Goal: Task Accomplishment & Management: Use online tool/utility

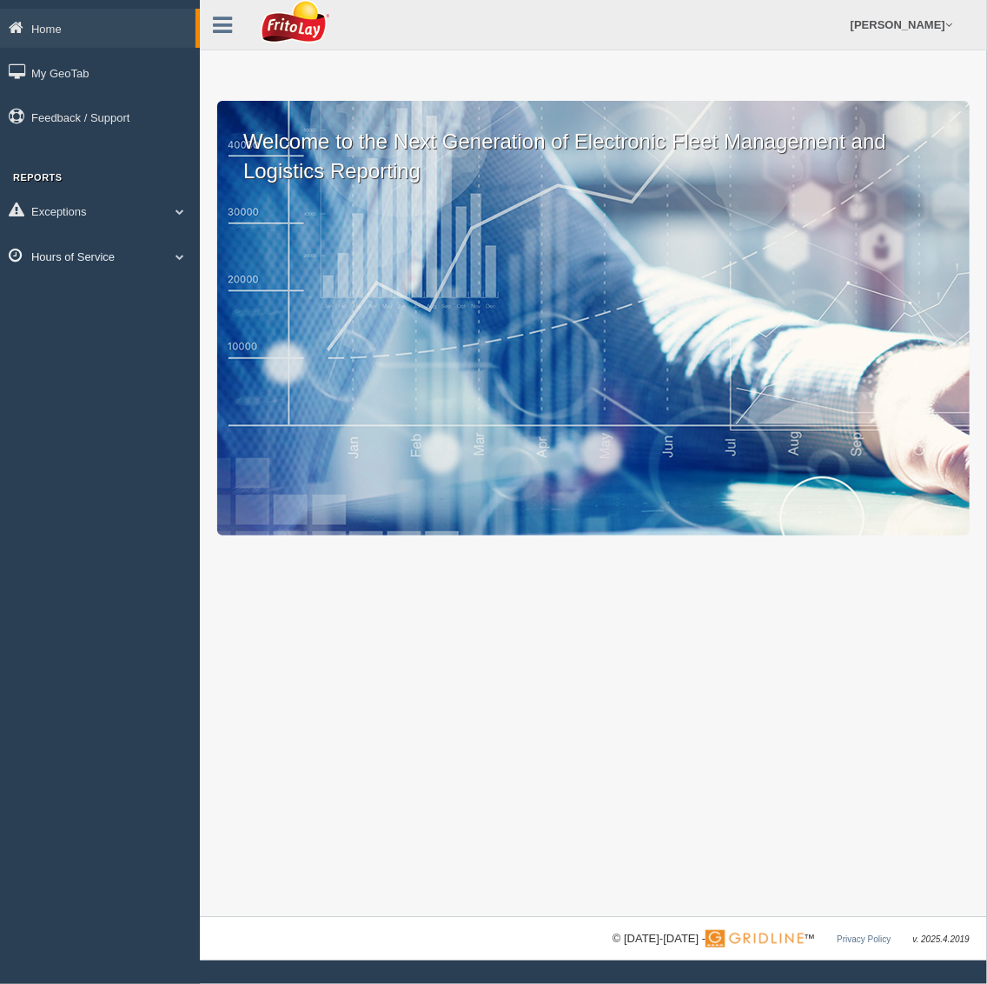
click at [73, 253] on link "Hours of Service" at bounding box center [100, 255] width 200 height 39
click at [120, 295] on link "HOS Explanation Reports" at bounding box center [113, 296] width 164 height 31
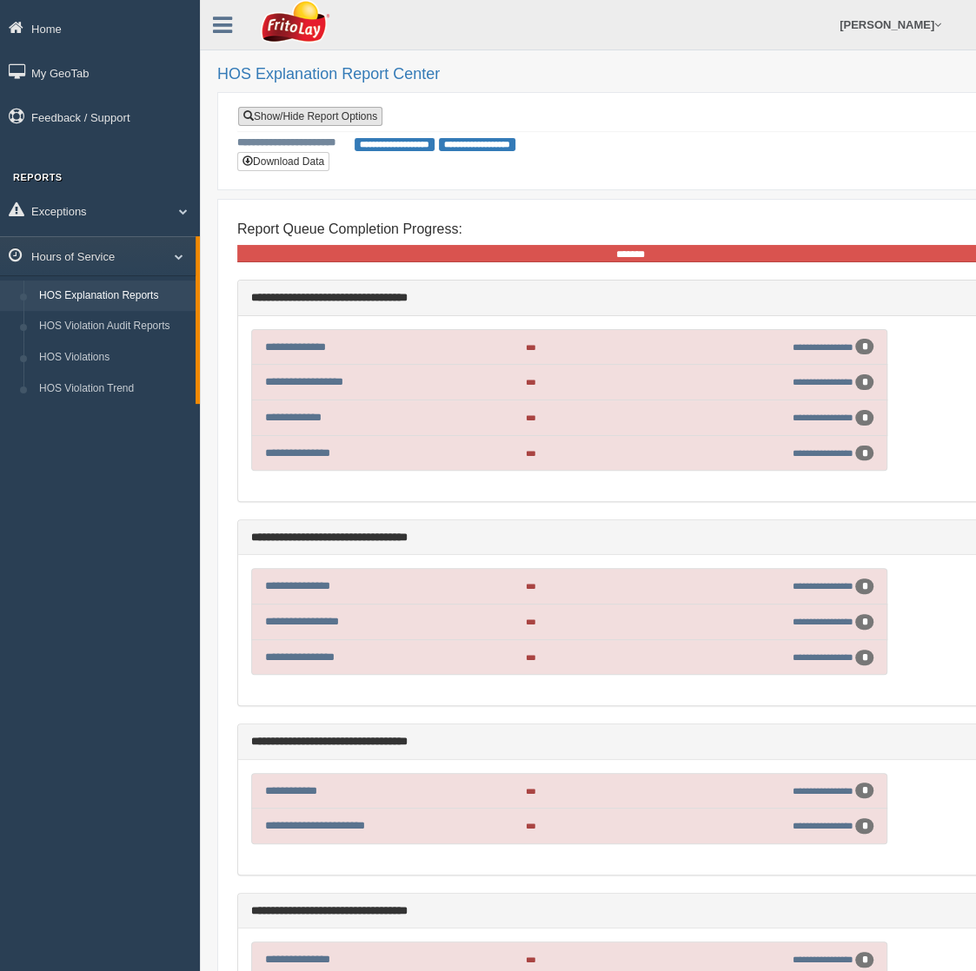
click at [323, 119] on link "Show/Hide Report Options" at bounding box center [310, 116] width 144 height 19
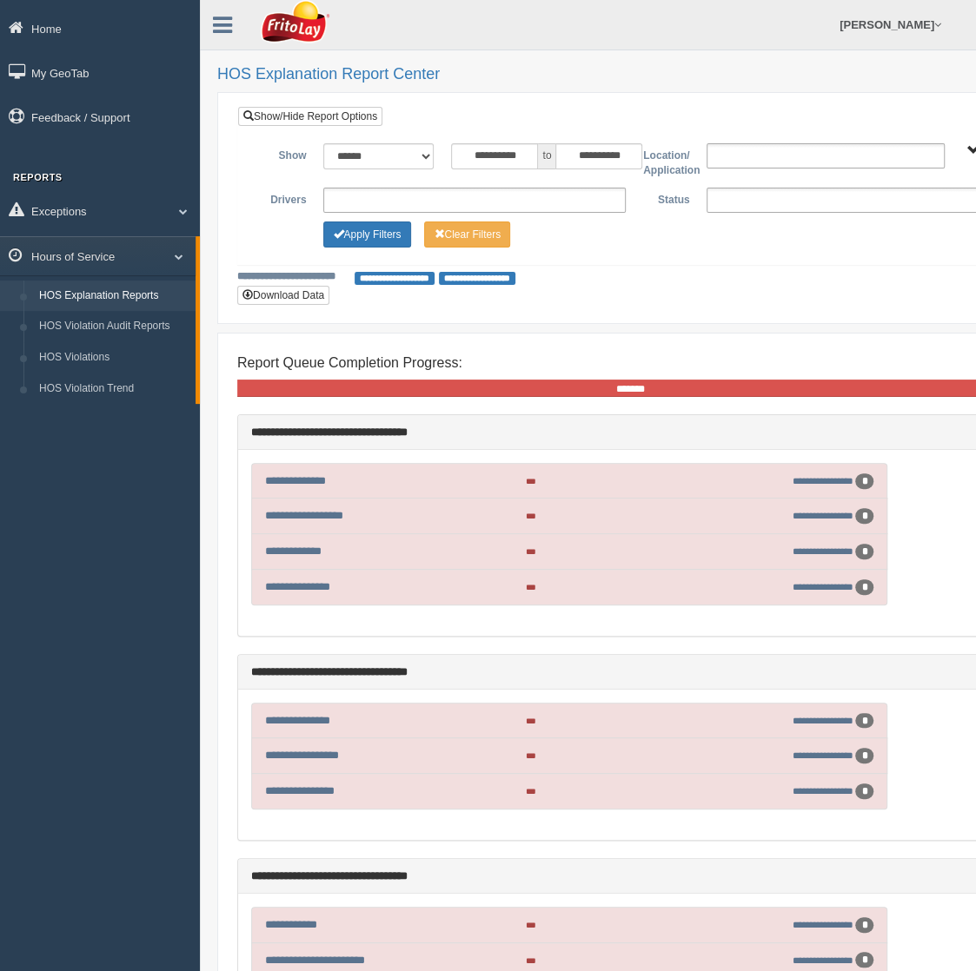
click at [779, 203] on ul at bounding box center [857, 200] width 302 height 25
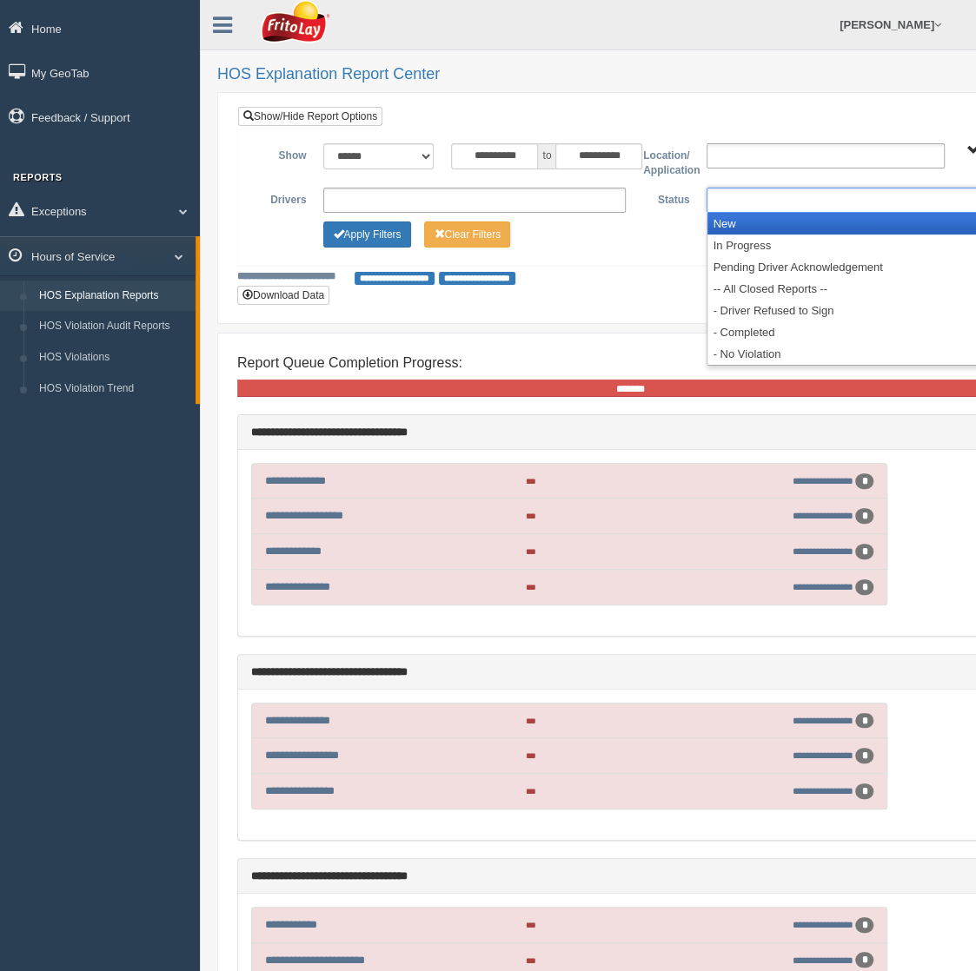
click at [769, 226] on li "New" at bounding box center [857, 224] width 301 height 22
click at [770, 226] on li "In Progress" at bounding box center [857, 224] width 301 height 22
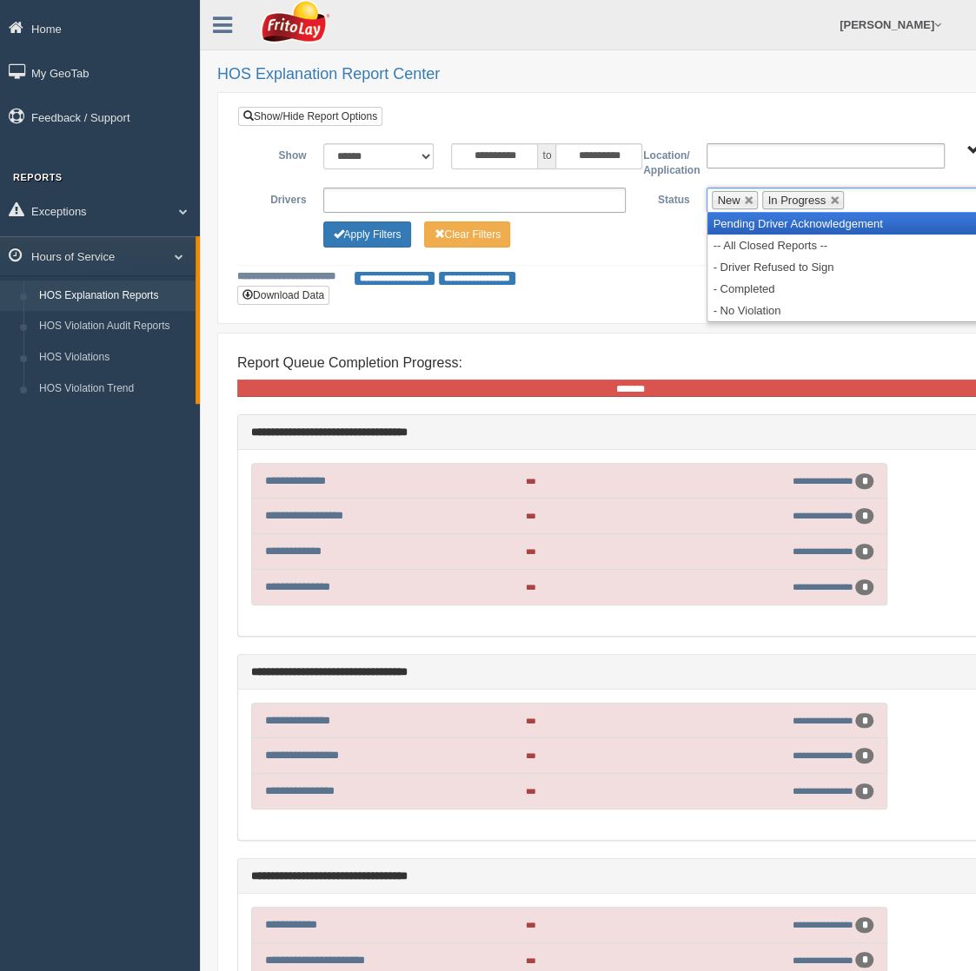
click at [770, 226] on li "Pending Driver Acknowledgement" at bounding box center [857, 224] width 301 height 22
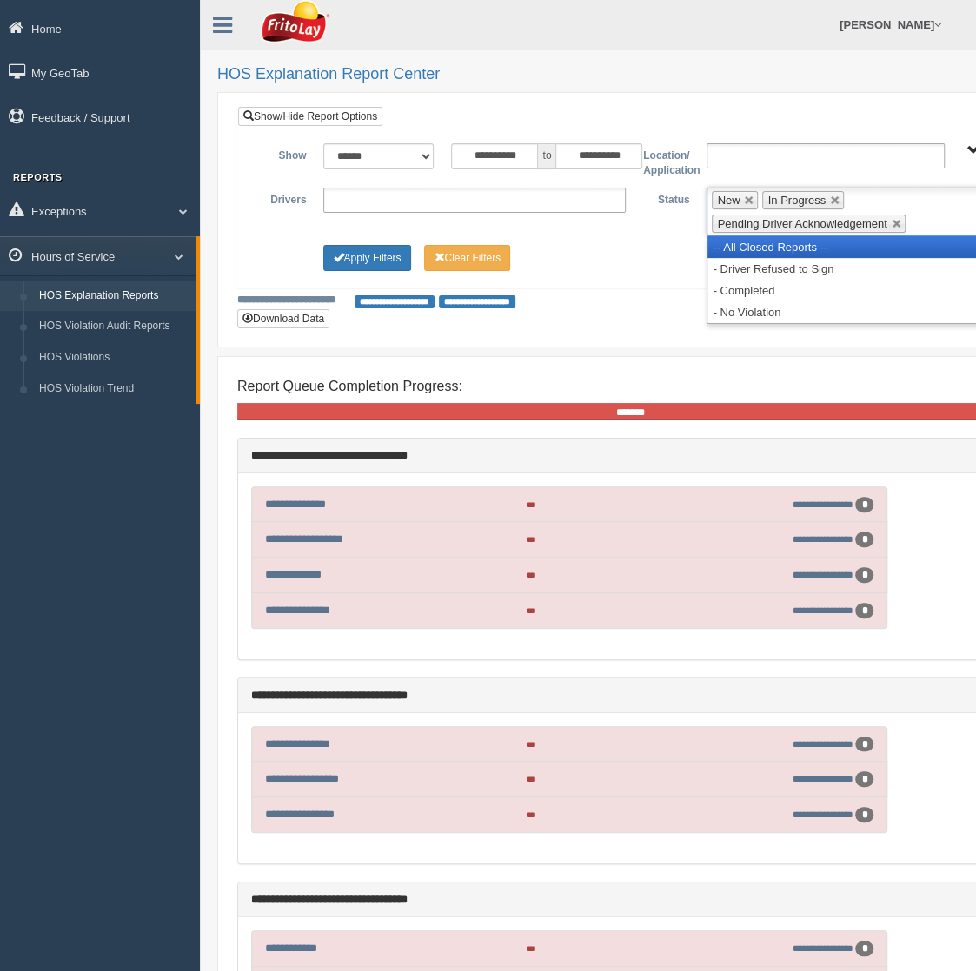
click at [770, 245] on li "-- All Closed Reports --" at bounding box center [857, 247] width 301 height 22
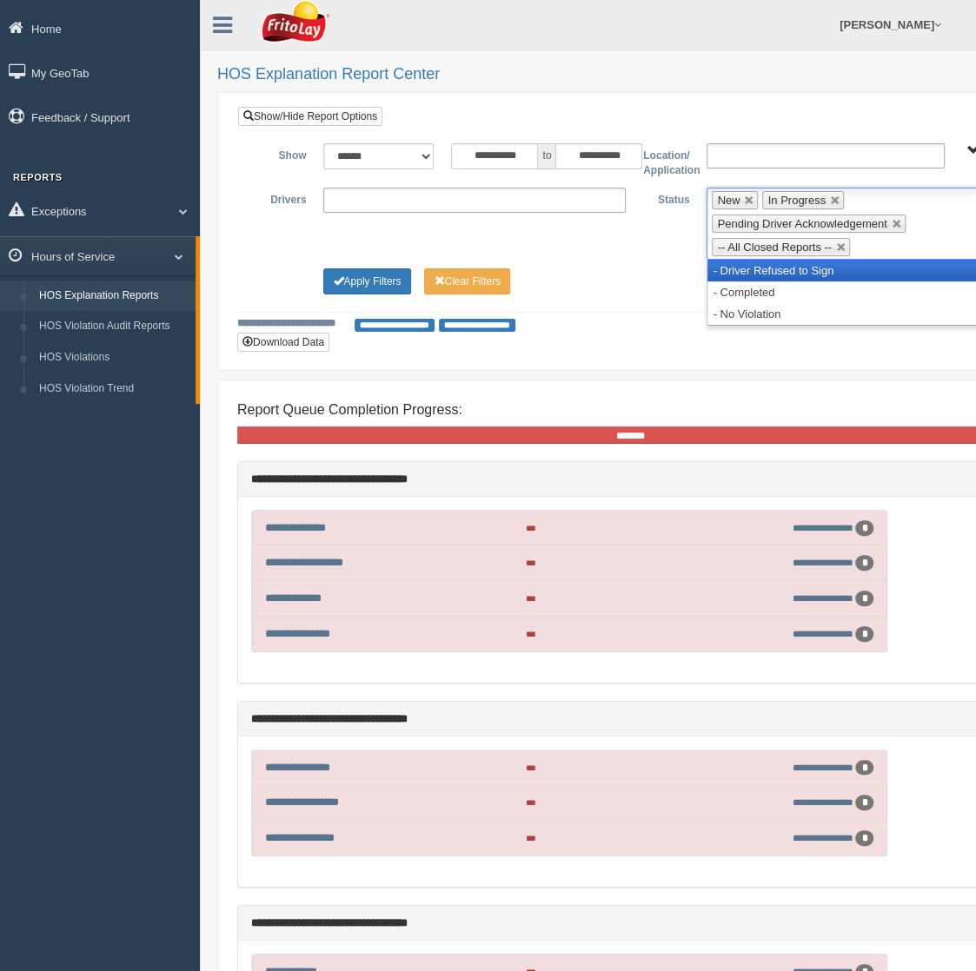
click at [778, 270] on li "- Driver Refused to Sign" at bounding box center [857, 271] width 301 height 22
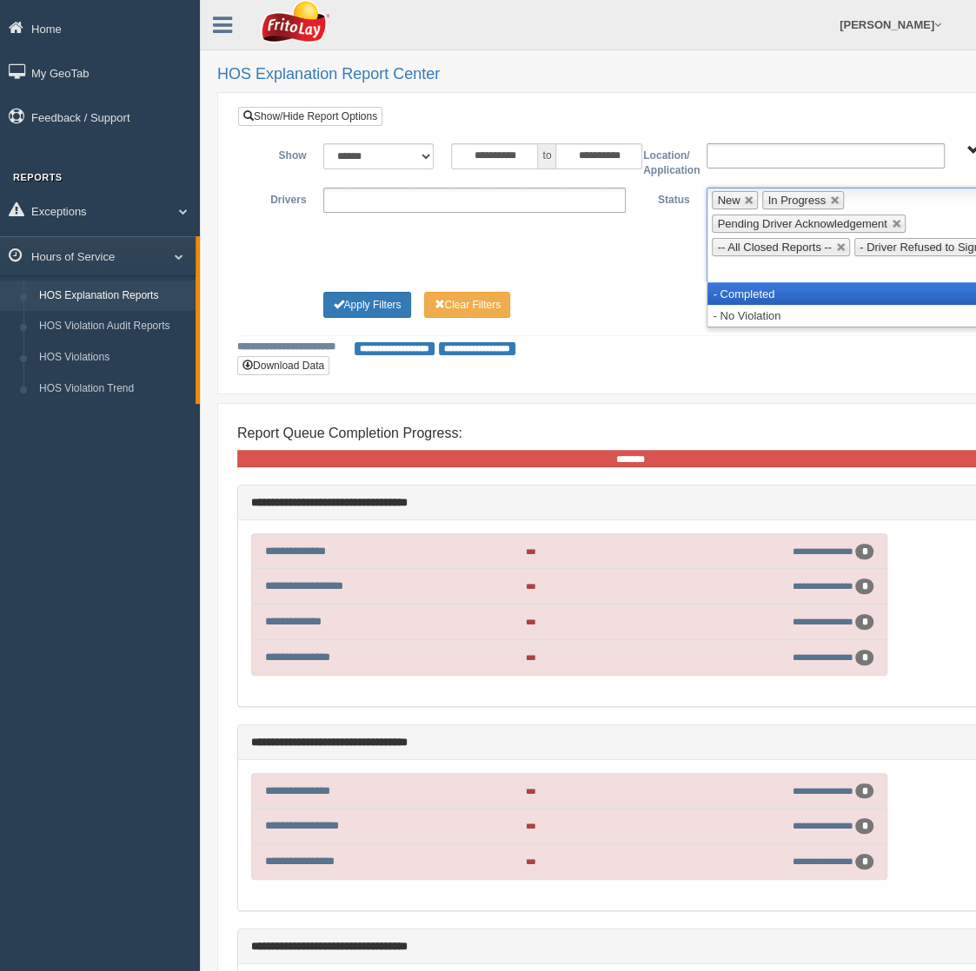
click at [769, 291] on li "- Completed" at bounding box center [857, 294] width 301 height 22
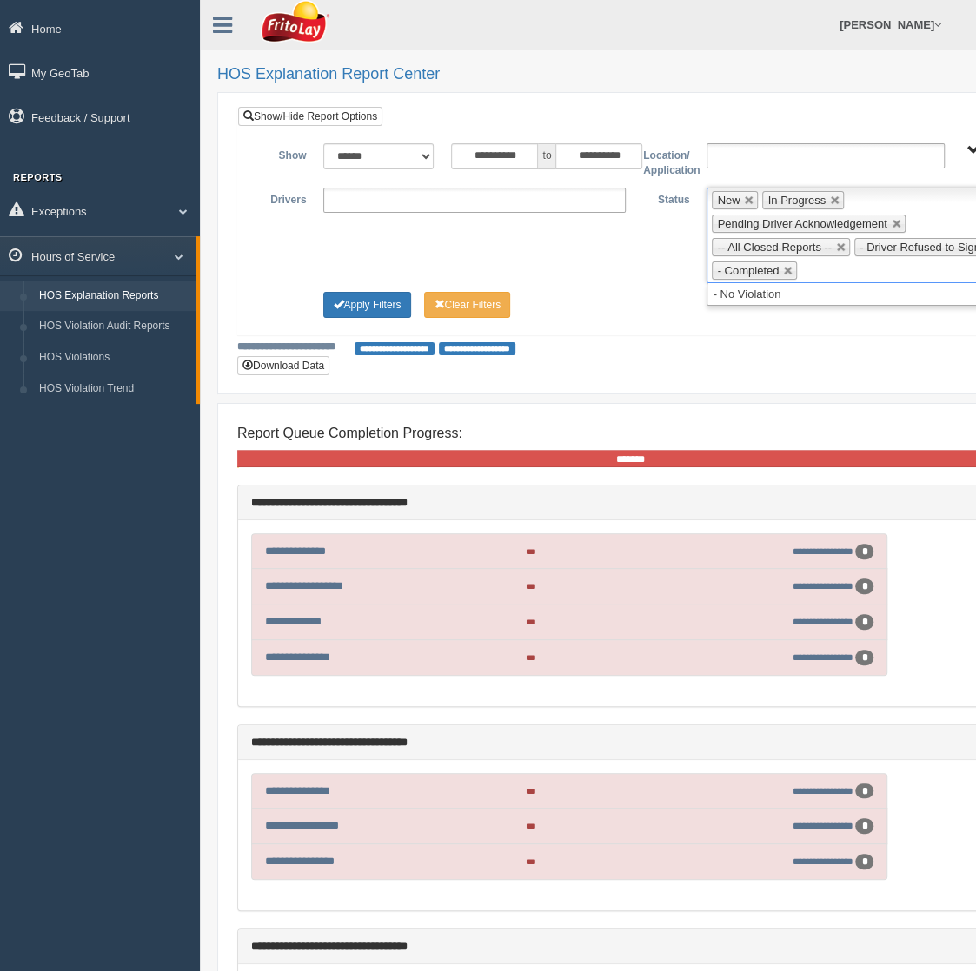
click at [495, 191] on ul "**********" at bounding box center [474, 200] width 302 height 25
